Goal: Task Accomplishment & Management: Manage account settings

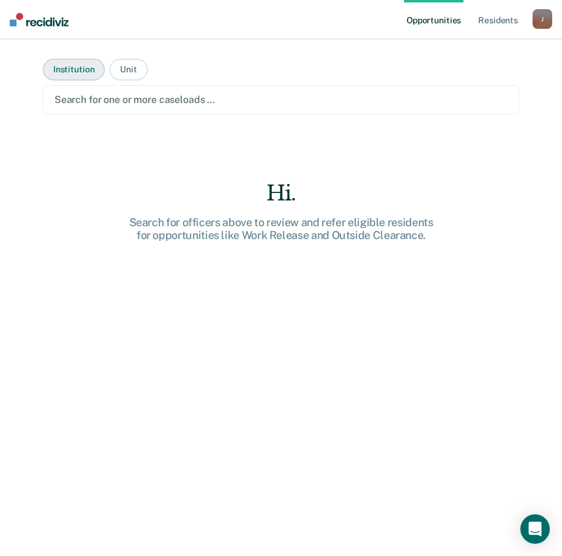
click at [76, 75] on button "Institution" at bounding box center [74, 69] width 62 height 21
click at [129, 72] on button "Unit" at bounding box center [128, 69] width 37 height 21
click at [121, 104] on div at bounding box center [281, 100] width 453 height 14
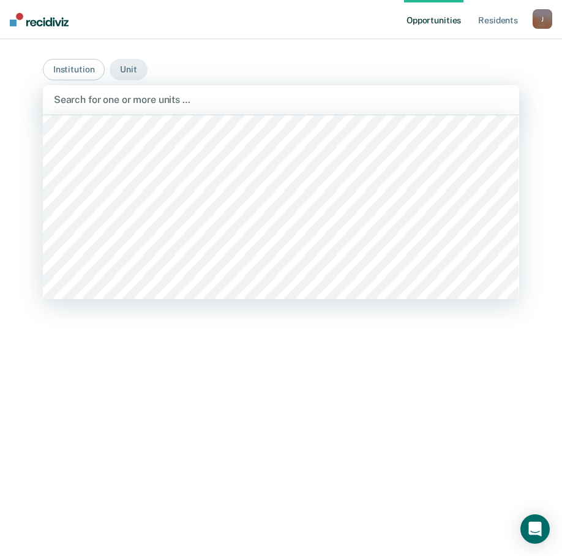
scroll to position [429, 0]
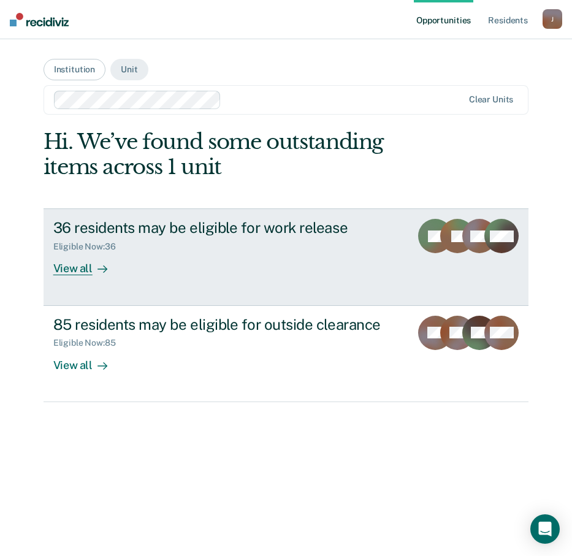
click at [68, 271] on div "View all" at bounding box center [87, 264] width 69 height 24
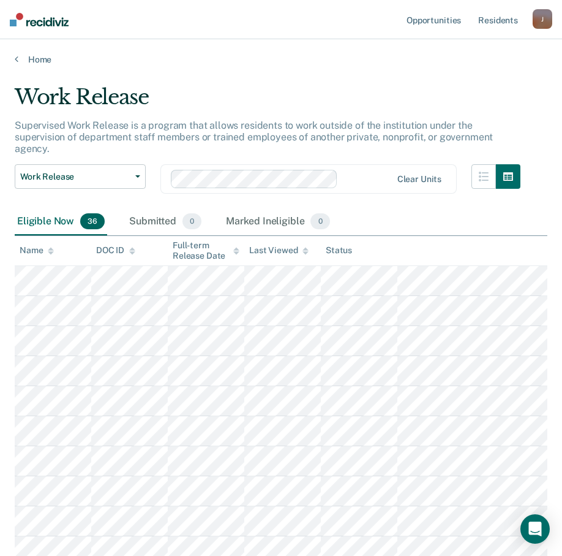
click at [382, 208] on div "Eligible Now 36 Submitted 0 Marked Ineligible 0" at bounding box center [281, 222] width 533 height 28
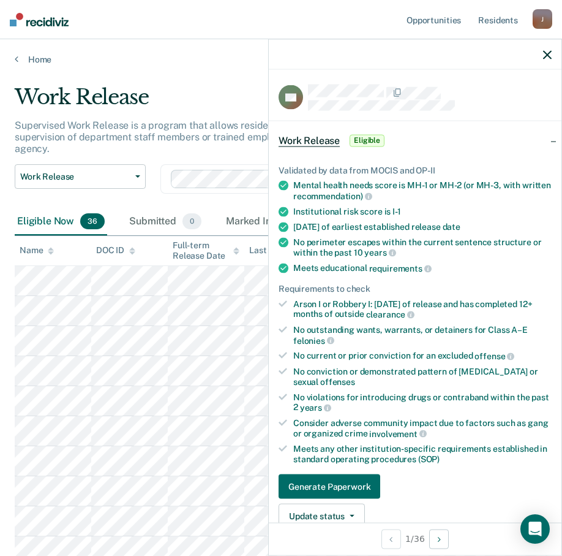
scroll to position [184, 0]
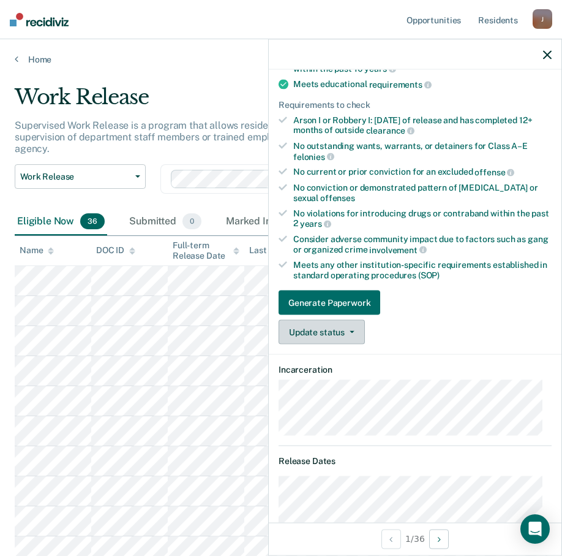
click at [355, 334] on button "Update status" at bounding box center [322, 332] width 86 height 25
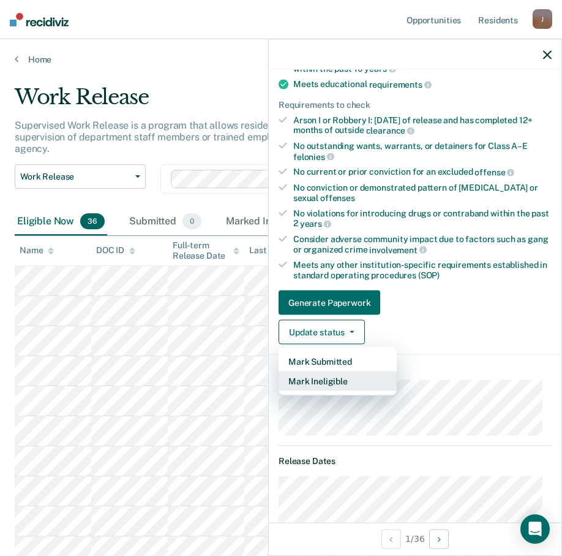
click at [322, 379] on button "Mark Ineligible" at bounding box center [338, 381] width 118 height 20
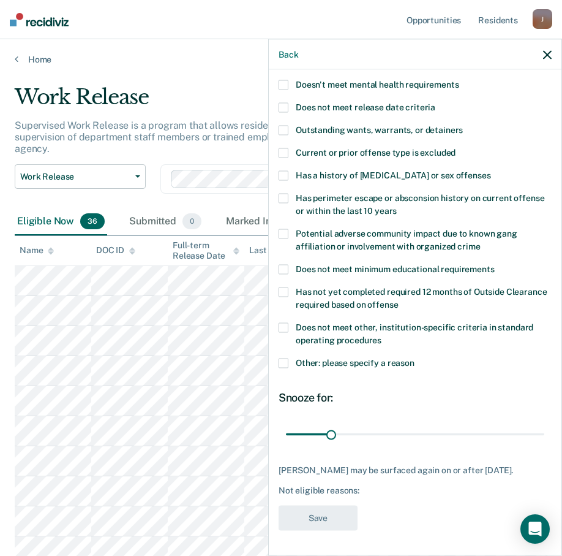
scroll to position [0, 0]
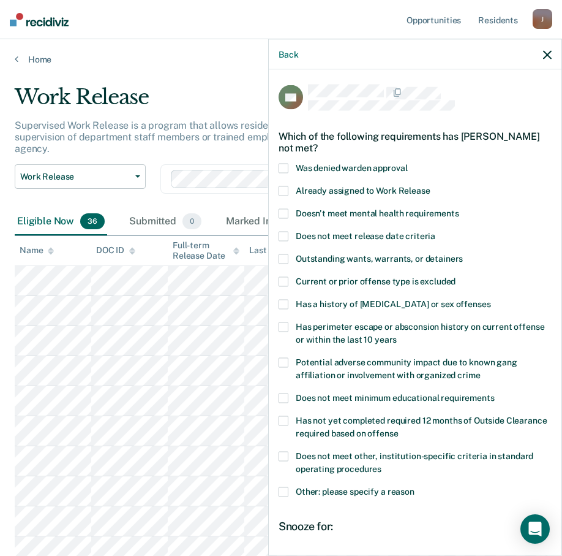
click at [286, 168] on span at bounding box center [284, 169] width 10 height 10
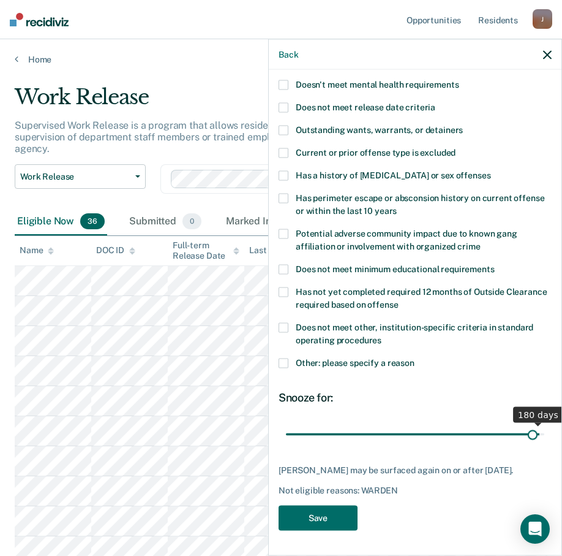
scroll to position [137, 0]
drag, startPoint x: 329, startPoint y: 425, endPoint x: 565, endPoint y: 418, distance: 235.9
type input "180"
click at [530, 423] on input "range" at bounding box center [415, 433] width 259 height 21
click at [316, 518] on button "Save" at bounding box center [318, 517] width 79 height 25
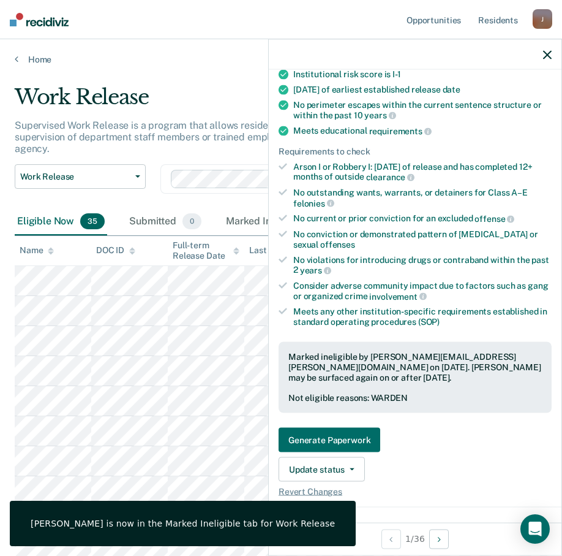
click at [168, 89] on div "Work Release" at bounding box center [268, 102] width 506 height 35
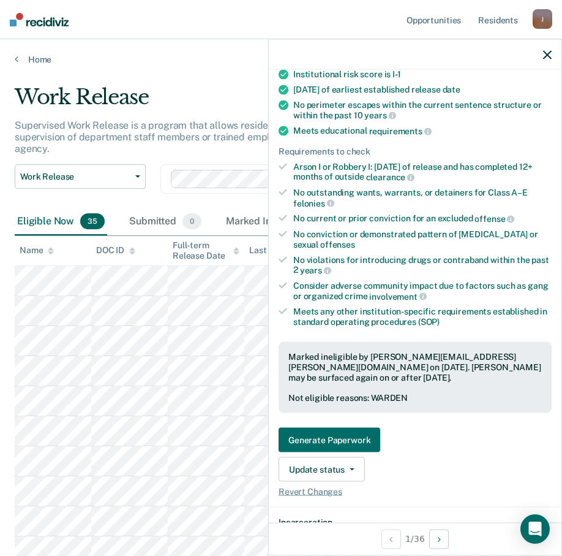
click at [530, 53] on icon "button" at bounding box center [547, 54] width 9 height 9
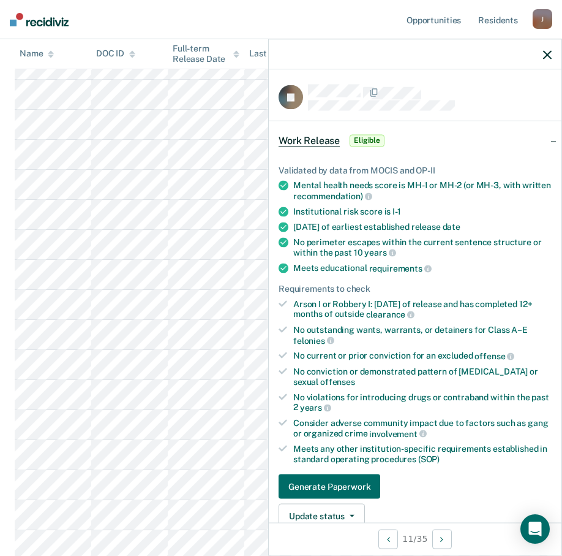
scroll to position [123, 0]
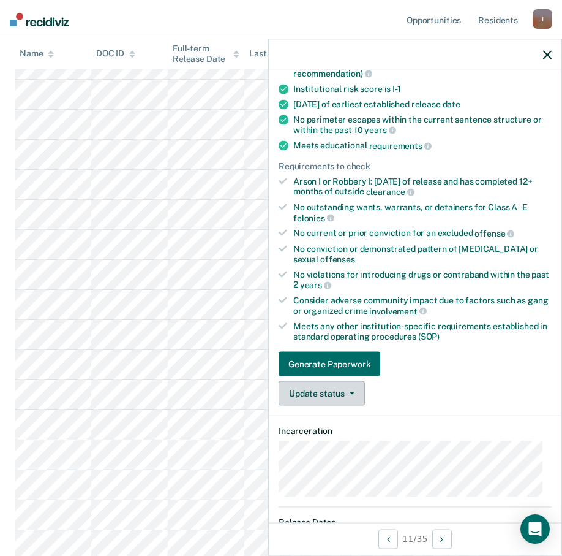
click at [350, 393] on icon "button" at bounding box center [352, 393] width 5 height 2
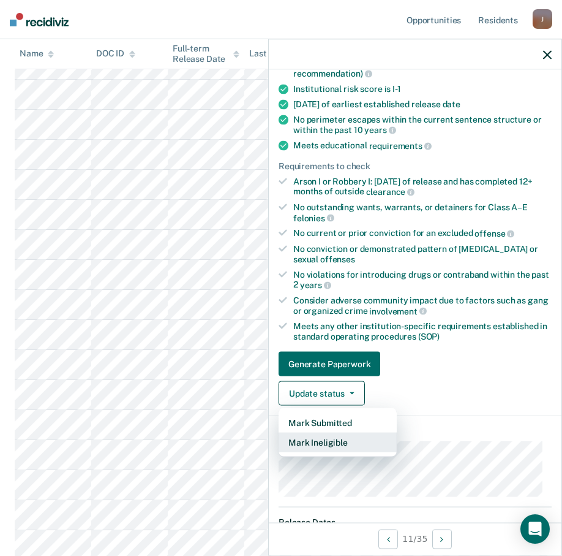
click at [331, 444] on button "Mark Ineligible" at bounding box center [338, 442] width 118 height 20
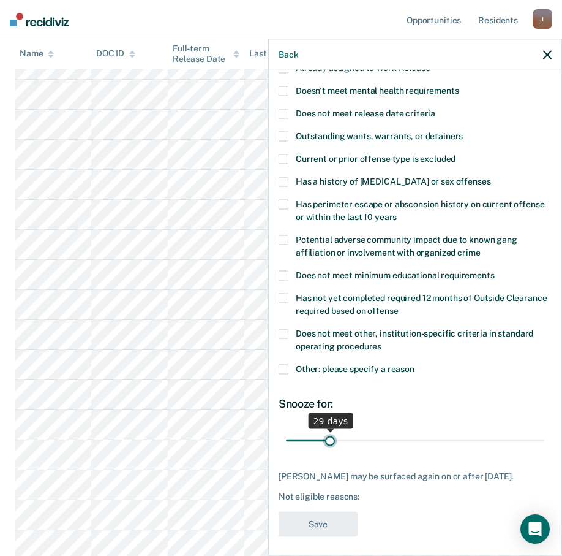
click at [329, 440] on input "range" at bounding box center [415, 439] width 259 height 21
type input "30"
click at [330, 441] on input "range" at bounding box center [415, 439] width 259 height 21
click at [282, 333] on span at bounding box center [284, 334] width 10 height 10
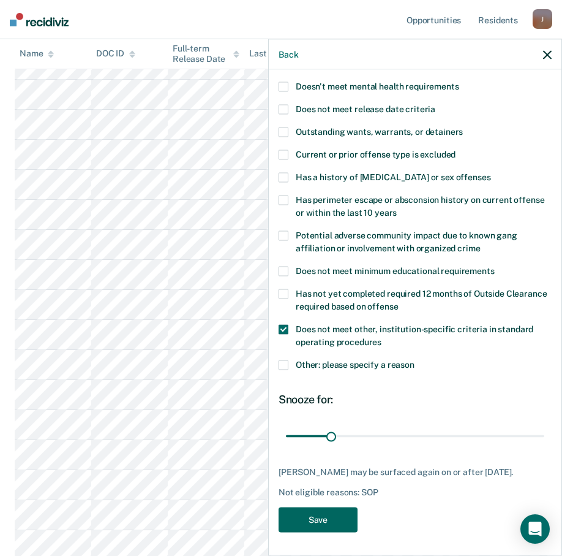
click at [319, 521] on button "Save" at bounding box center [318, 519] width 79 height 25
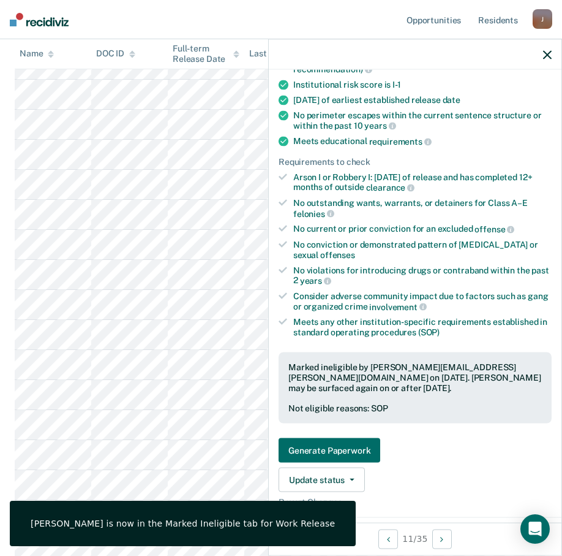
click at [530, 52] on icon "button" at bounding box center [547, 54] width 9 height 9
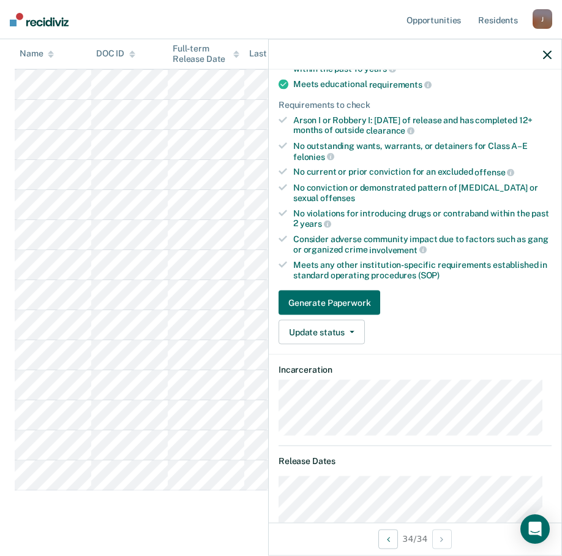
scroll to position [306, 0]
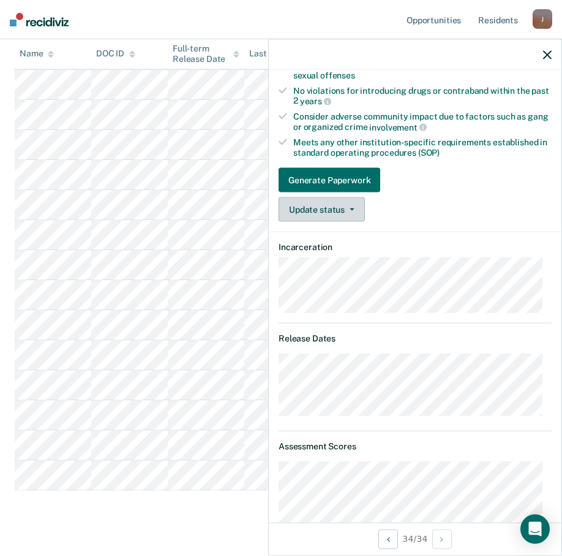
click at [348, 205] on button "Update status" at bounding box center [322, 209] width 86 height 25
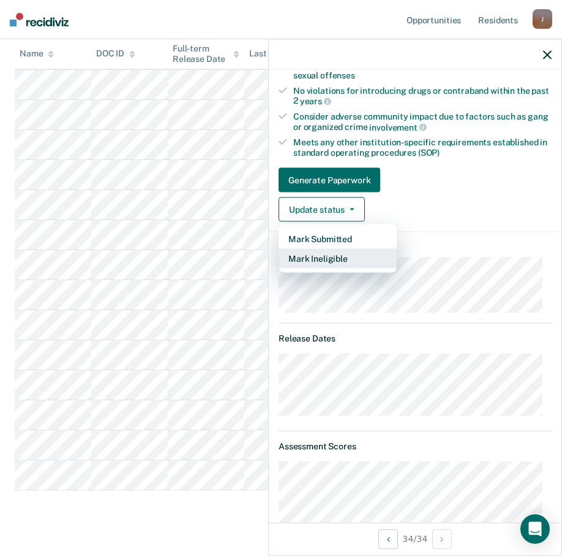
click at [325, 259] on button "Mark Ineligible" at bounding box center [338, 259] width 118 height 20
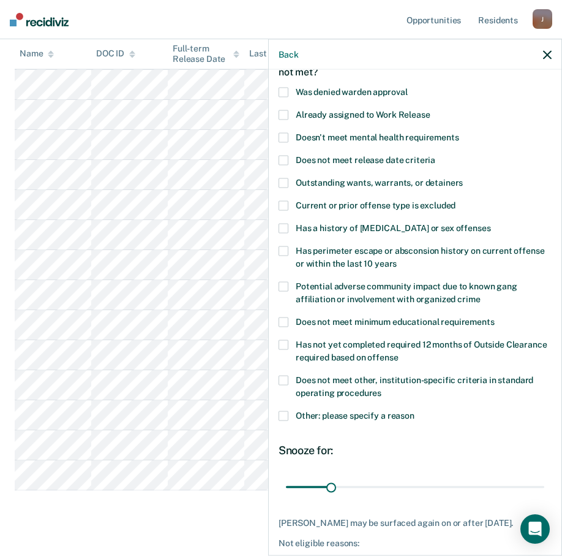
scroll to position [137, 0]
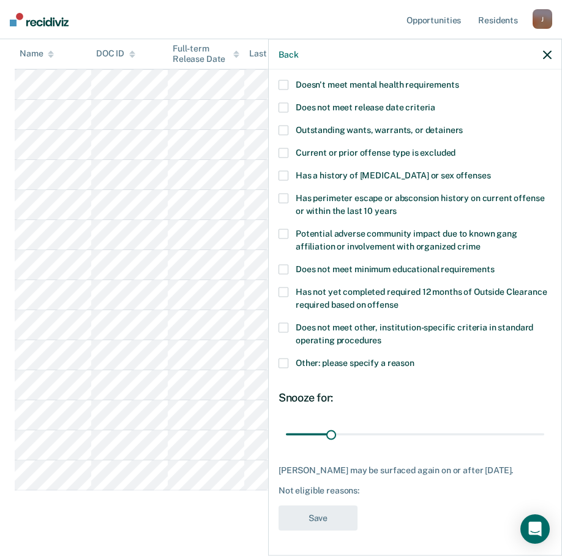
click at [281, 323] on span at bounding box center [284, 328] width 10 height 10
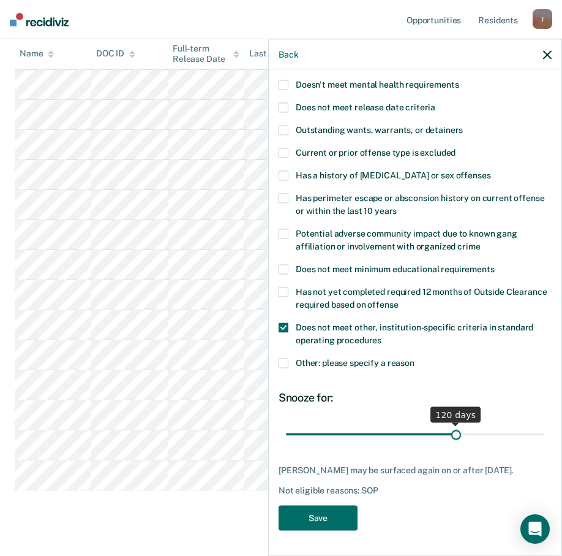
drag, startPoint x: 330, startPoint y: 424, endPoint x: 450, endPoint y: 424, distance: 120.1
click at [450, 424] on input "range" at bounding box center [415, 433] width 259 height 21
drag, startPoint x: 449, startPoint y: 428, endPoint x: 543, endPoint y: 423, distance: 94.5
type input "180"
click at [530, 423] on input "range" at bounding box center [415, 433] width 259 height 21
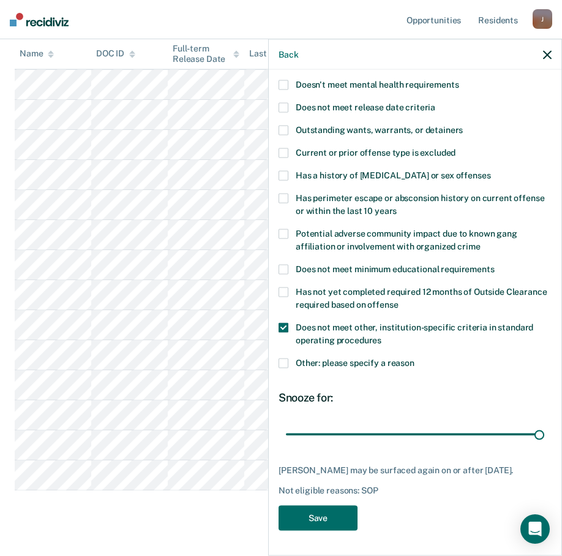
click at [286, 358] on span at bounding box center [284, 363] width 10 height 10
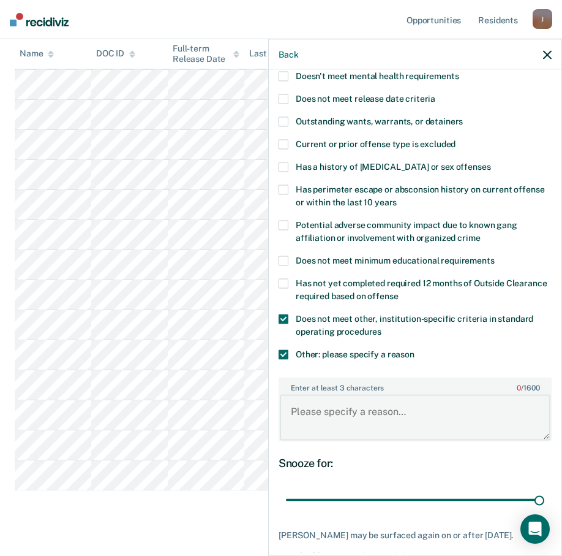
click at [340, 412] on textarea "Enter at least 3 characters 0 / 1600" at bounding box center [415, 417] width 271 height 45
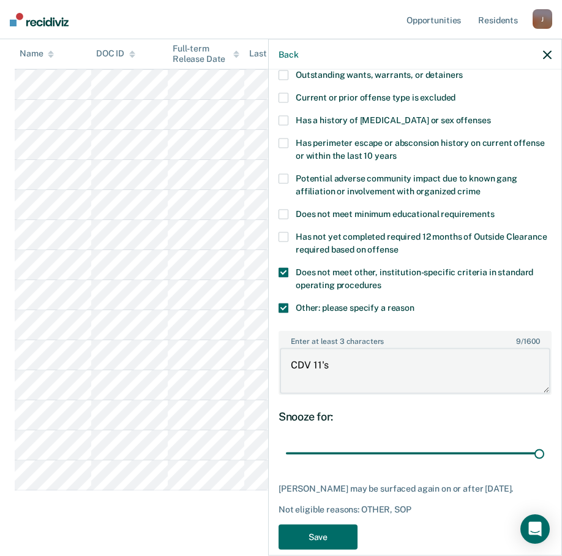
scroll to position [211, 0]
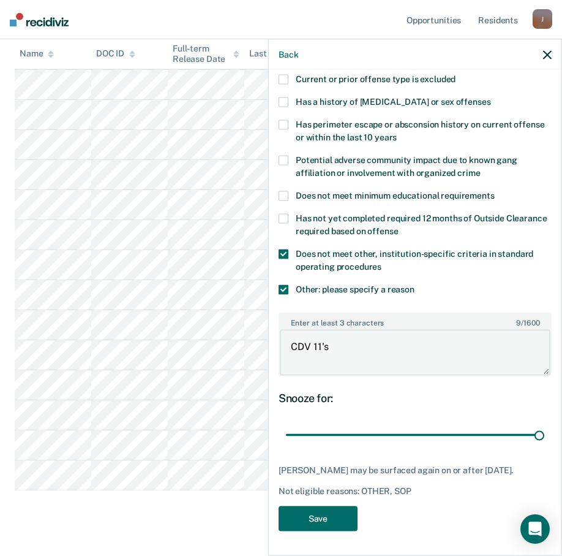
type textarea "CDV 11's"
click at [284, 285] on span at bounding box center [284, 290] width 10 height 10
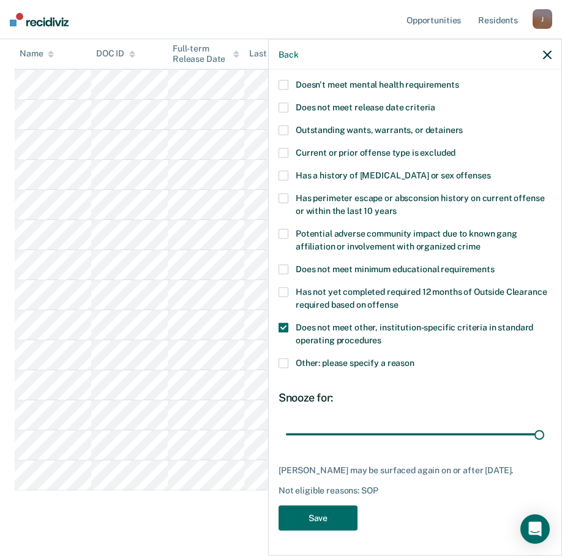
scroll to position [137, 0]
drag, startPoint x: 341, startPoint y: 430, endPoint x: 331, endPoint y: 436, distance: 11.6
click at [331, 436] on input "range" at bounding box center [415, 433] width 259 height 21
drag, startPoint x: 333, startPoint y: 426, endPoint x: 343, endPoint y: 426, distance: 10.4
type input "40"
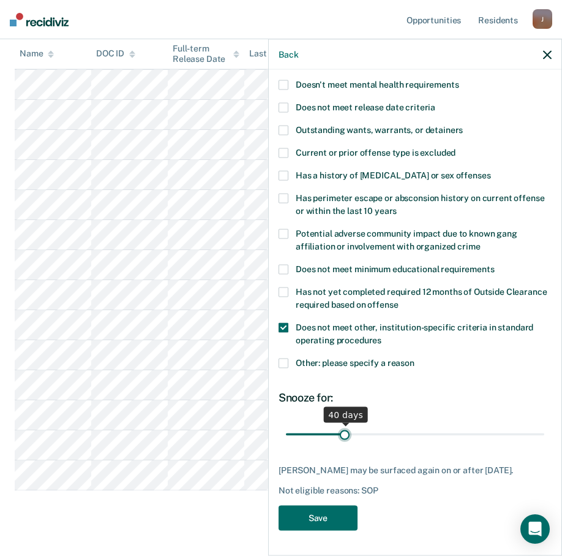
click at [343, 426] on input "range" at bounding box center [415, 433] width 259 height 21
click at [312, 516] on button "Save" at bounding box center [318, 517] width 79 height 25
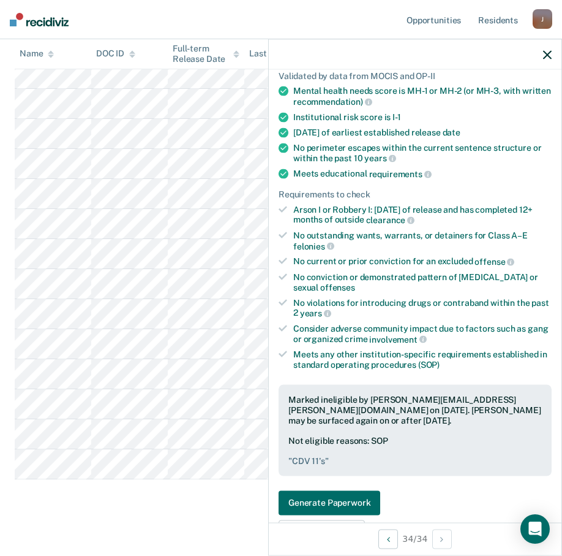
scroll to position [0, 0]
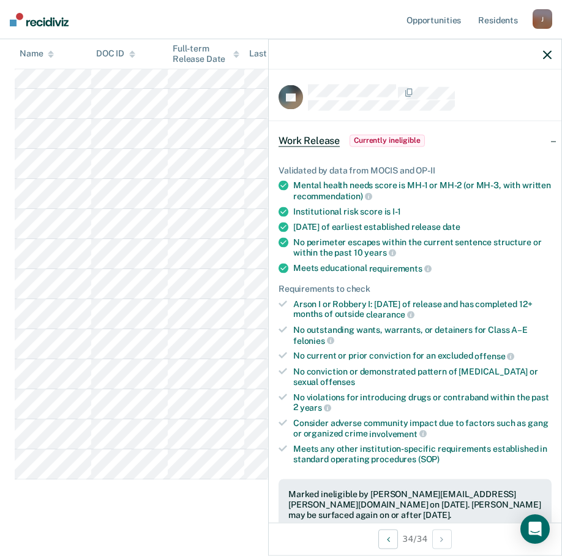
click at [530, 53] on icon "button" at bounding box center [547, 54] width 9 height 9
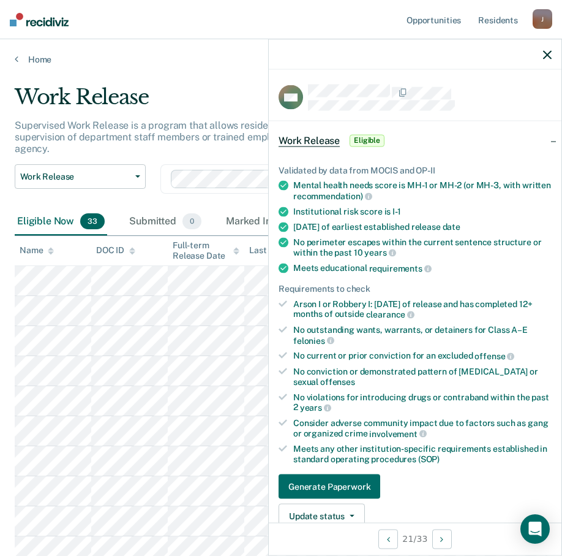
click at [530, 56] on icon "button" at bounding box center [547, 54] width 9 height 9
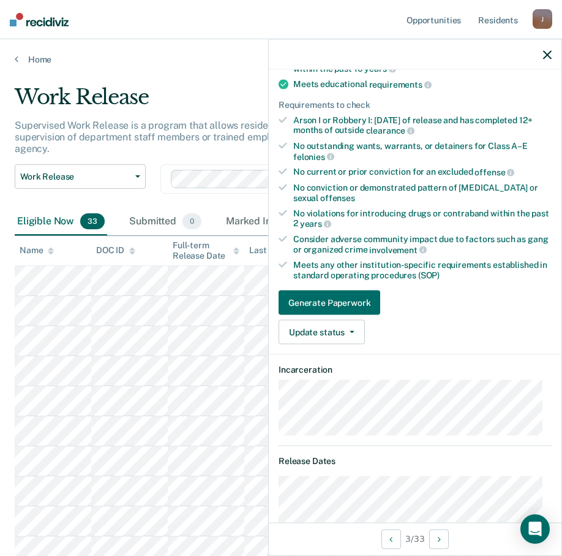
scroll to position [245, 0]
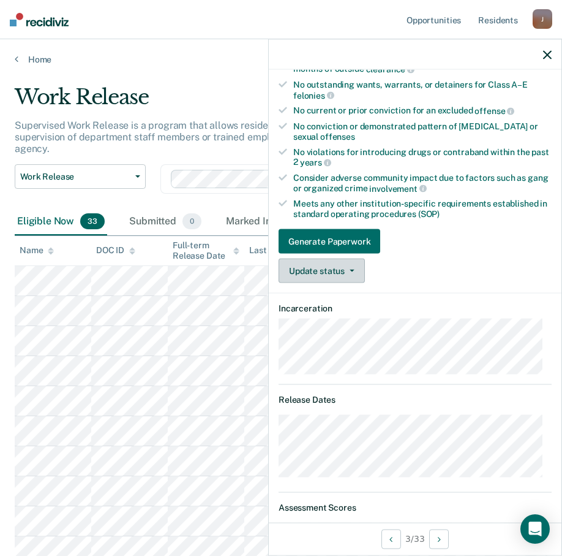
click at [333, 276] on button "Update status" at bounding box center [322, 271] width 86 height 25
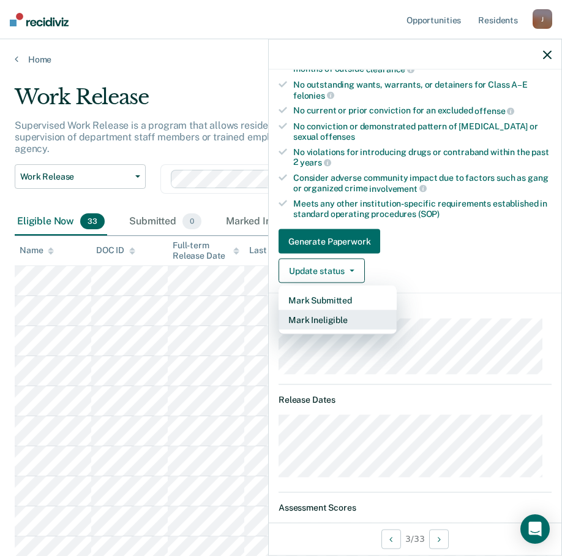
click at [319, 317] on button "Mark Ineligible" at bounding box center [338, 320] width 118 height 20
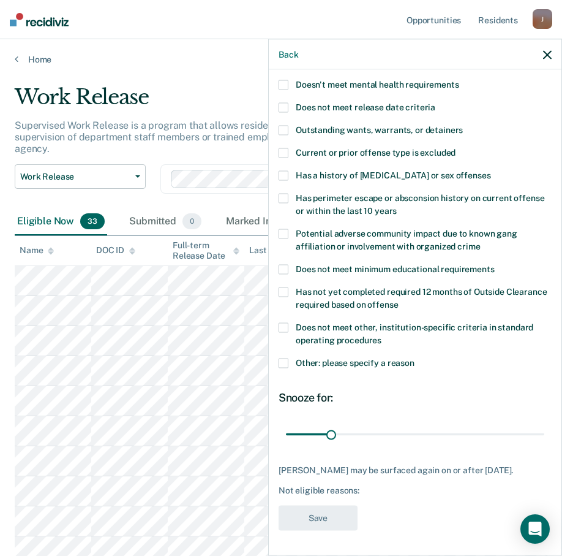
scroll to position [76, 0]
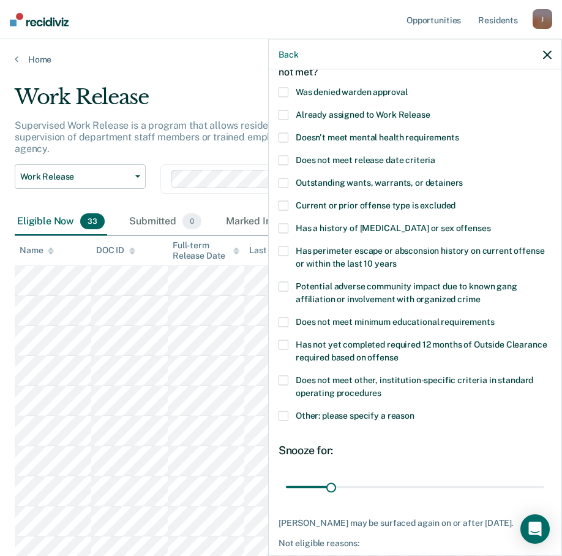
click at [279, 204] on span at bounding box center [284, 206] width 10 height 10
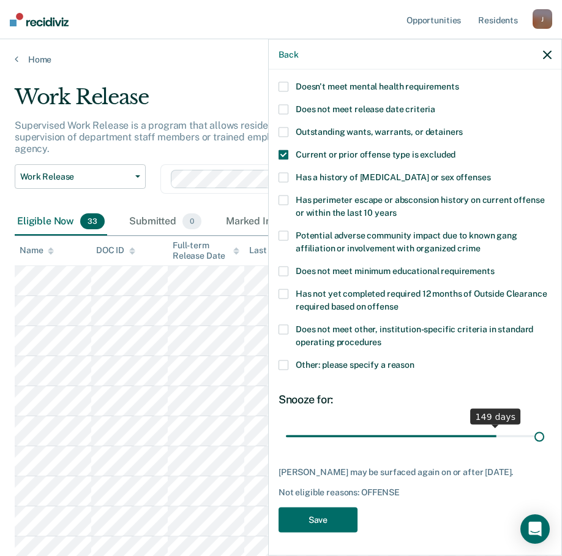
scroll to position [137, 0]
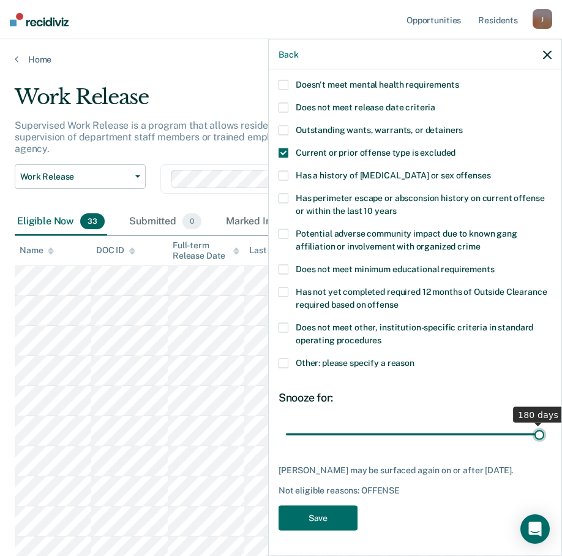
drag, startPoint x: 329, startPoint y: 422, endPoint x: 559, endPoint y: 418, distance: 229.8
type input "180"
click at [530, 423] on input "range" at bounding box center [415, 433] width 259 height 21
click at [333, 519] on button "Save" at bounding box center [318, 517] width 79 height 25
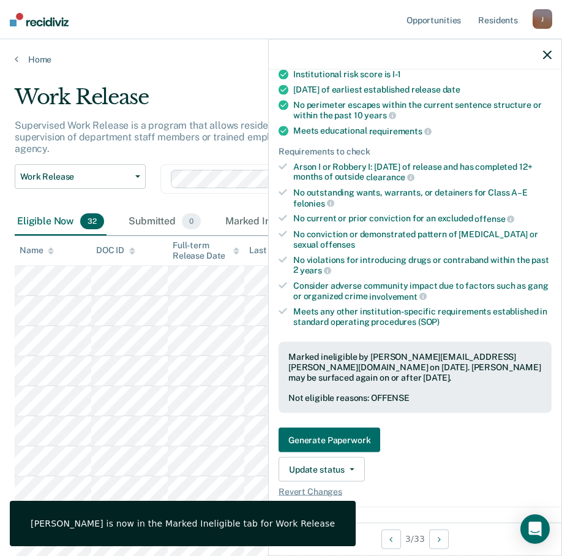
click at [530, 58] on icon "button" at bounding box center [547, 54] width 9 height 9
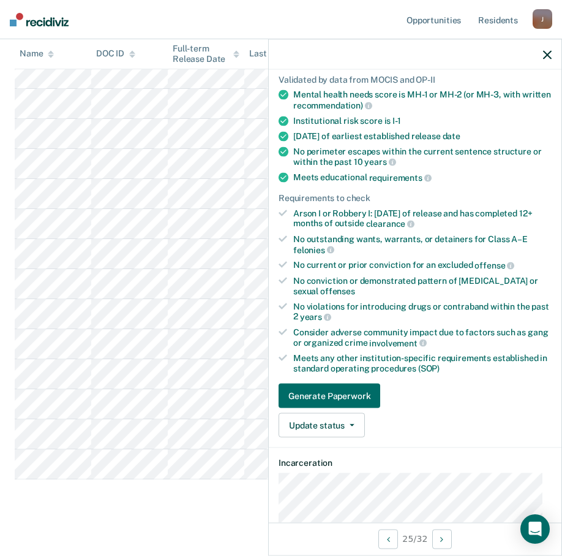
scroll to position [0, 0]
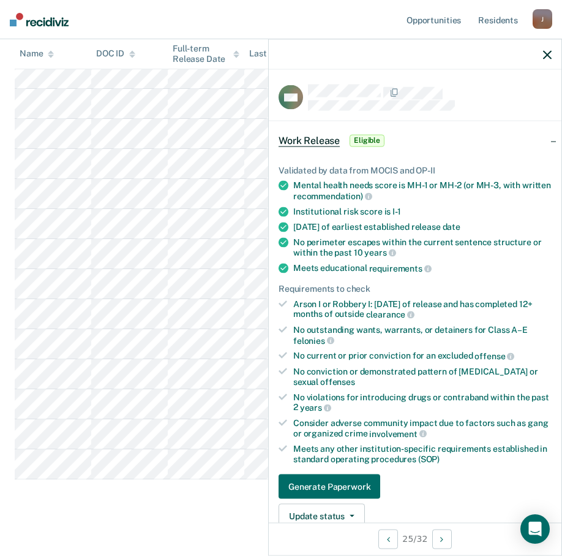
click at [530, 57] on icon "button" at bounding box center [547, 54] width 9 height 9
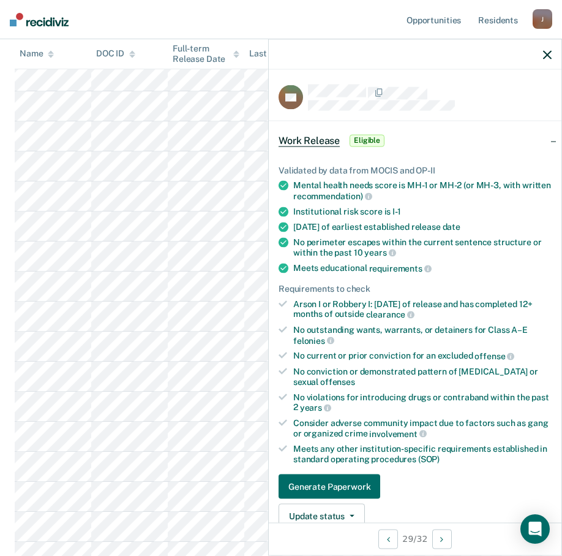
scroll to position [184, 0]
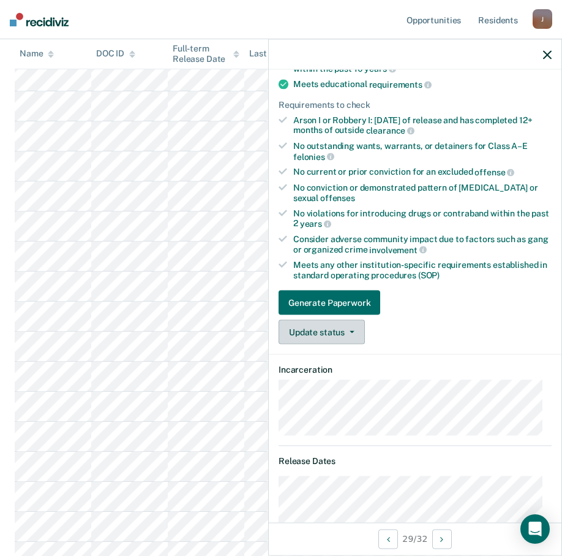
click at [353, 334] on button "Update status" at bounding box center [322, 332] width 86 height 25
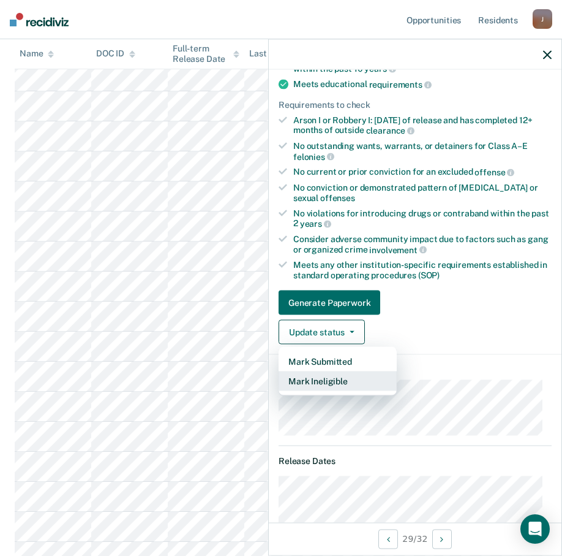
click at [328, 378] on button "Mark Ineligible" at bounding box center [338, 381] width 118 height 20
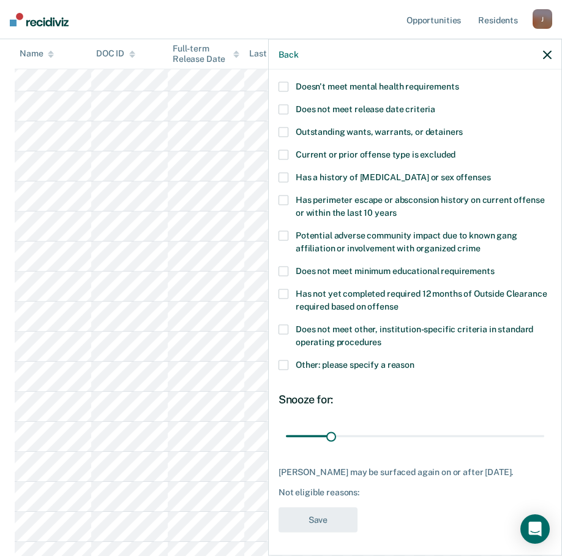
scroll to position [66, 0]
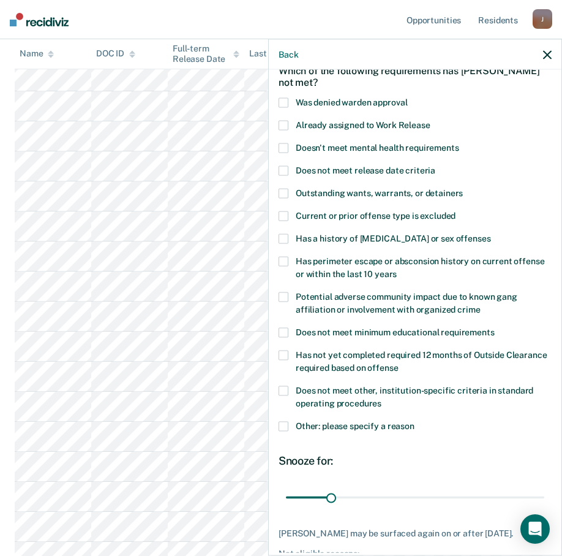
click at [281, 214] on span at bounding box center [284, 216] width 10 height 10
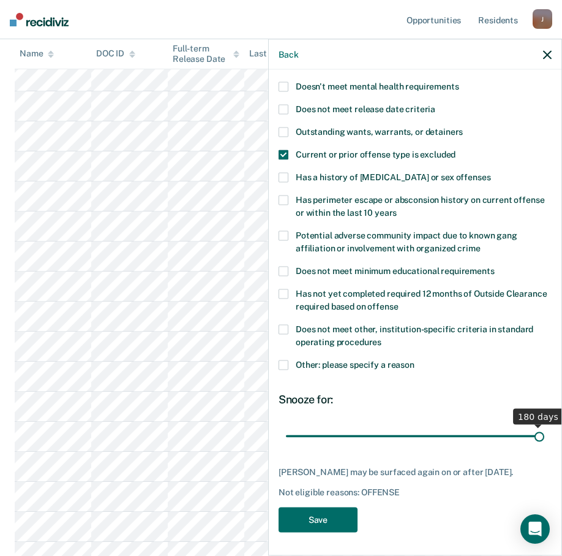
drag, startPoint x: 330, startPoint y: 436, endPoint x: 546, endPoint y: 455, distance: 217.1
type input "180"
click at [530, 446] on input "range" at bounding box center [415, 435] width 259 height 21
click at [311, 511] on button "Save" at bounding box center [318, 519] width 79 height 25
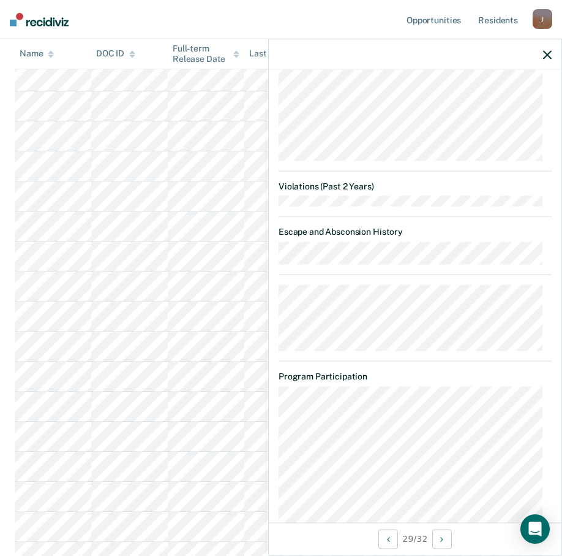
scroll to position [1136, 0]
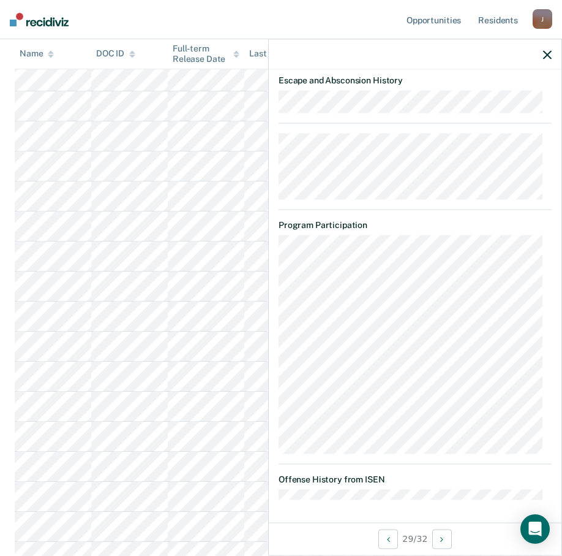
click at [530, 53] on icon "button" at bounding box center [547, 54] width 9 height 9
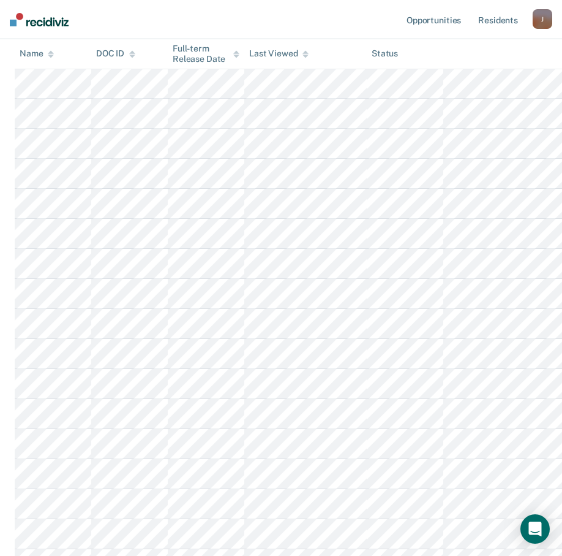
scroll to position [0, 0]
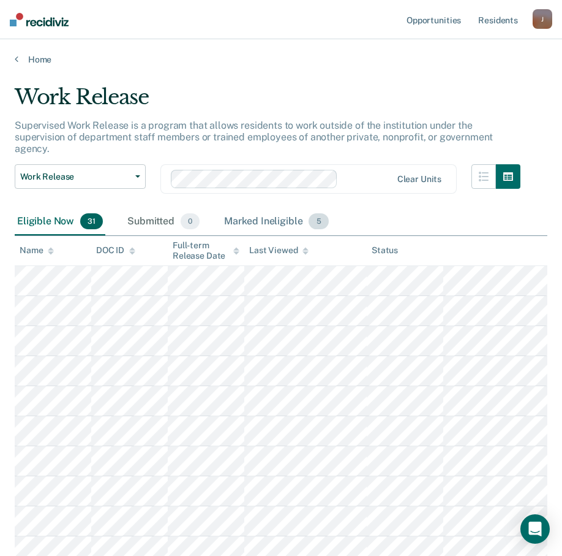
click at [265, 208] on div "Marked Ineligible 5" at bounding box center [277, 221] width 110 height 27
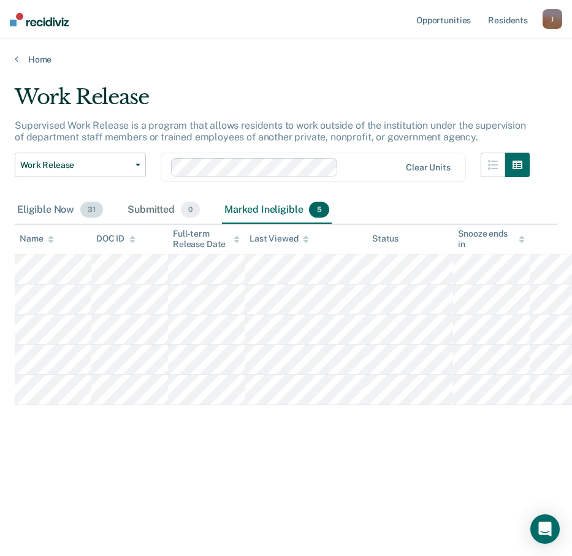
click at [44, 203] on div "Eligible Now 31" at bounding box center [60, 210] width 91 height 27
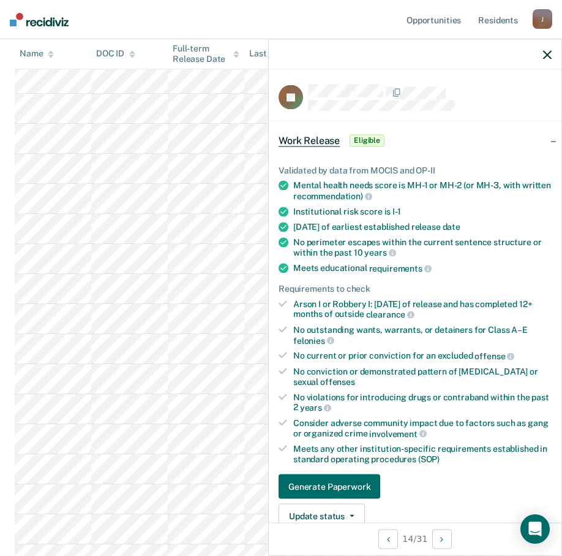
scroll to position [61, 0]
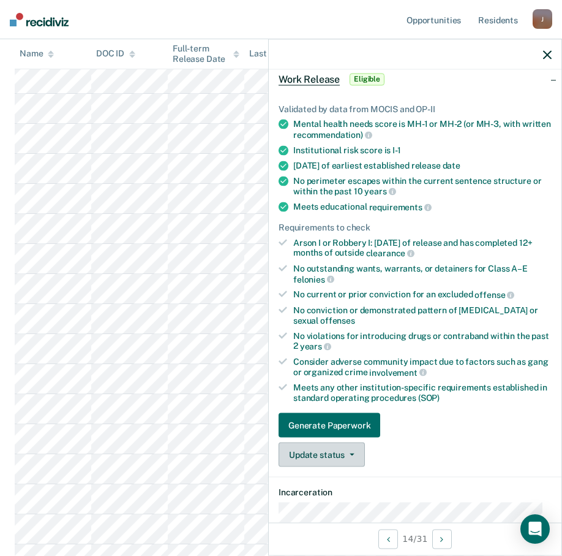
click at [355, 454] on button "Update status" at bounding box center [322, 454] width 86 height 25
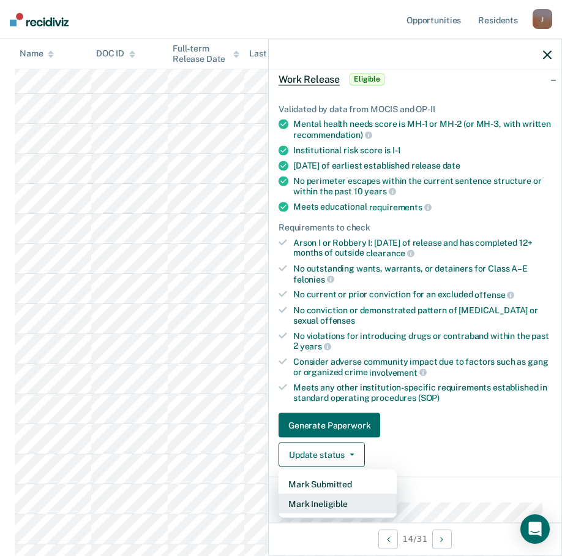
click at [332, 500] on button "Mark Ineligible" at bounding box center [338, 504] width 118 height 20
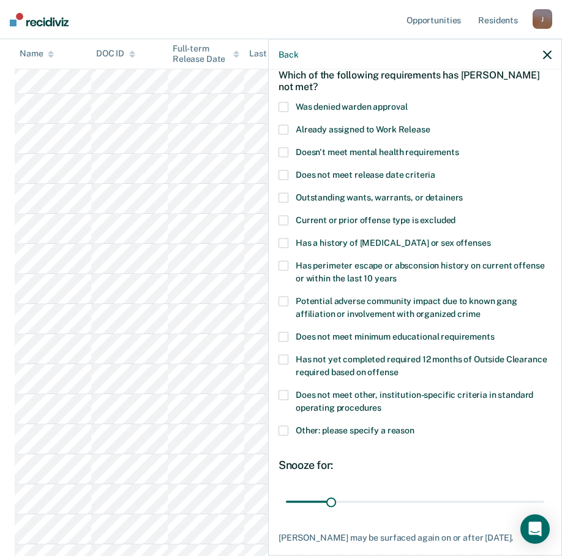
click at [287, 220] on span at bounding box center [284, 221] width 10 height 10
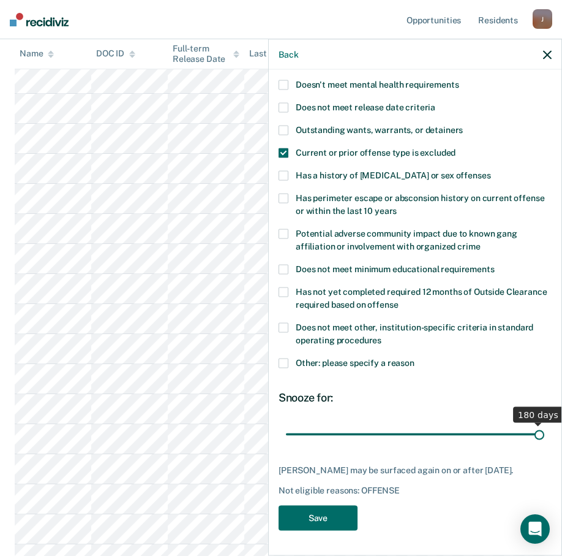
scroll to position [137, 0]
drag, startPoint x: 330, startPoint y: 428, endPoint x: 576, endPoint y: 441, distance: 246.6
type input "180"
click at [530, 441] on input "range" at bounding box center [415, 433] width 259 height 21
click at [323, 526] on button "Save" at bounding box center [318, 517] width 79 height 25
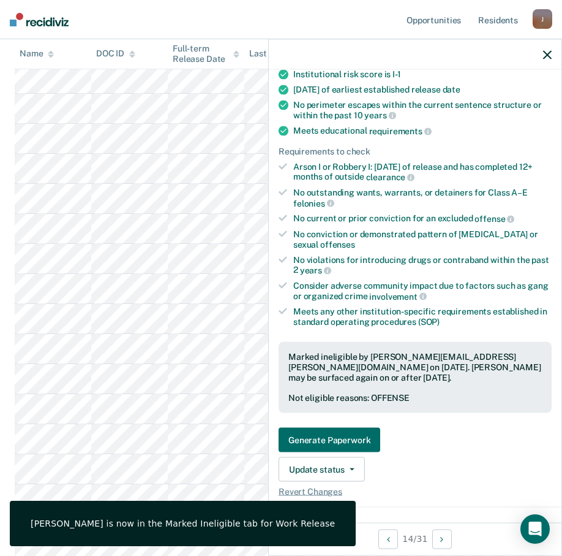
click at [530, 55] on icon "button" at bounding box center [547, 54] width 9 height 9
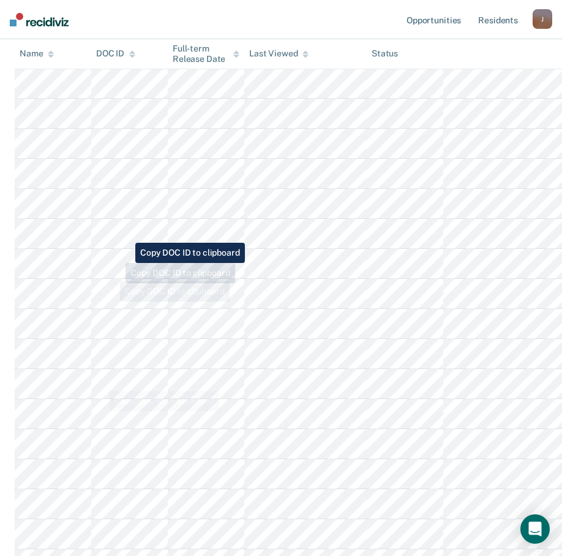
scroll to position [0, 0]
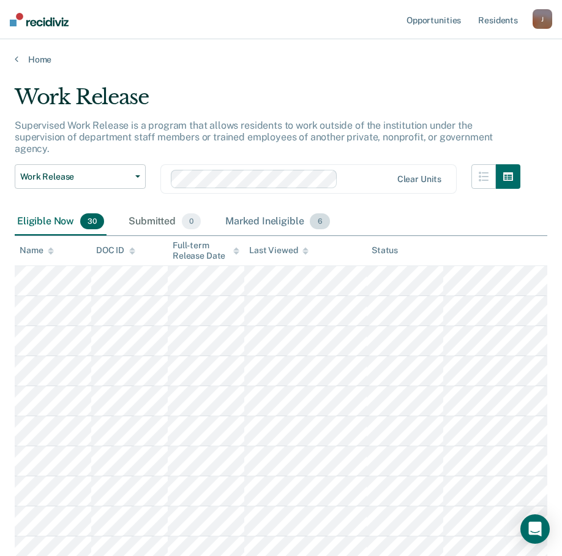
click at [265, 210] on div "Marked Ineligible 6" at bounding box center [278, 221] width 110 height 27
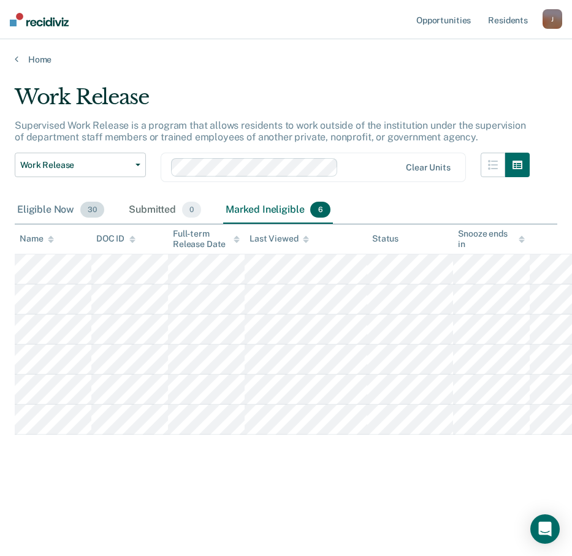
click at [34, 207] on div "Eligible Now 30" at bounding box center [61, 210] width 92 height 27
